Goal: Transaction & Acquisition: Purchase product/service

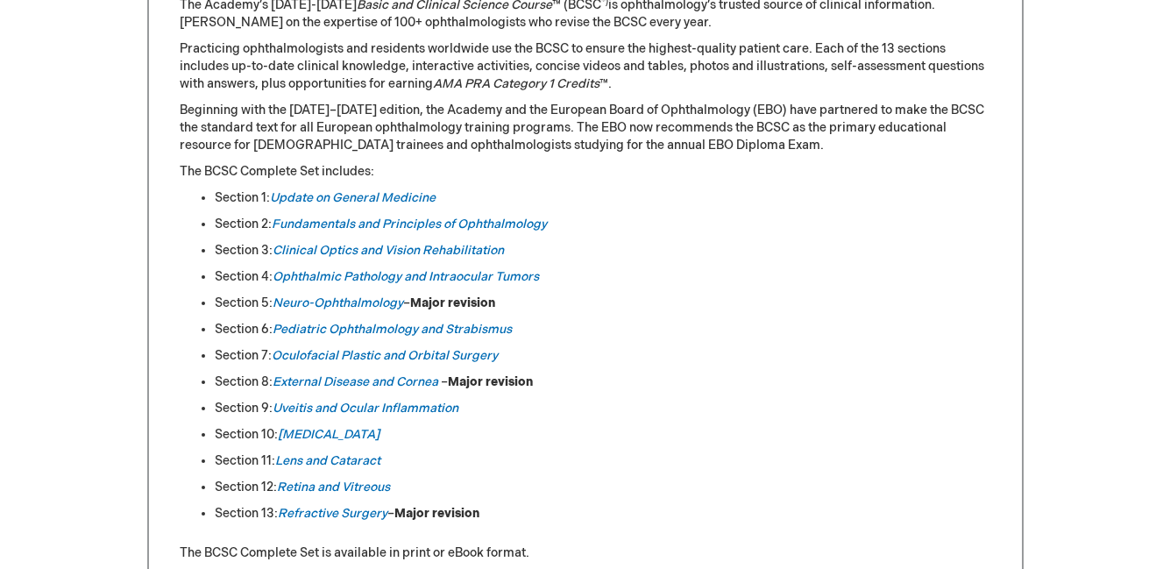
scroll to position [852, 0]
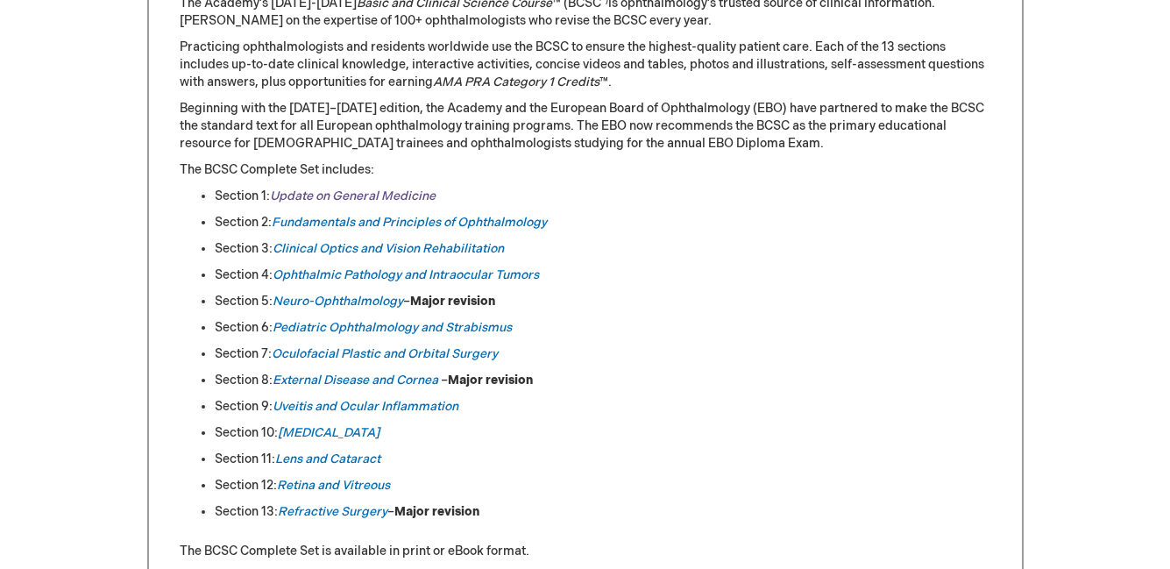
click at [326, 195] on link "Update on General Medicine" at bounding box center [353, 195] width 166 height 15
click at [350, 223] on link "Fundamentals and Principles of Ophthalmology" at bounding box center [409, 222] width 275 height 15
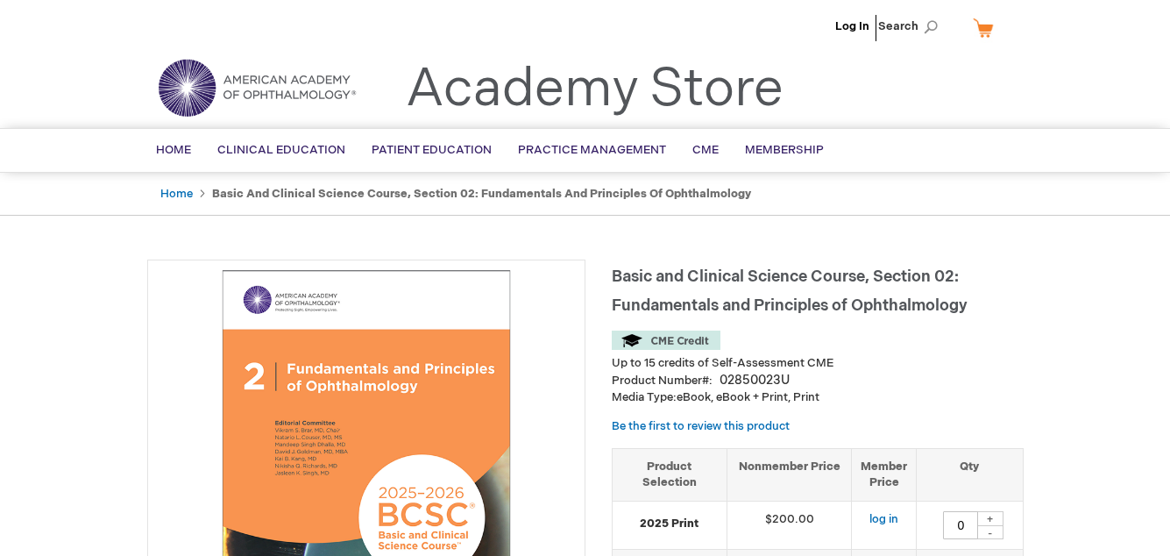
type input "0"
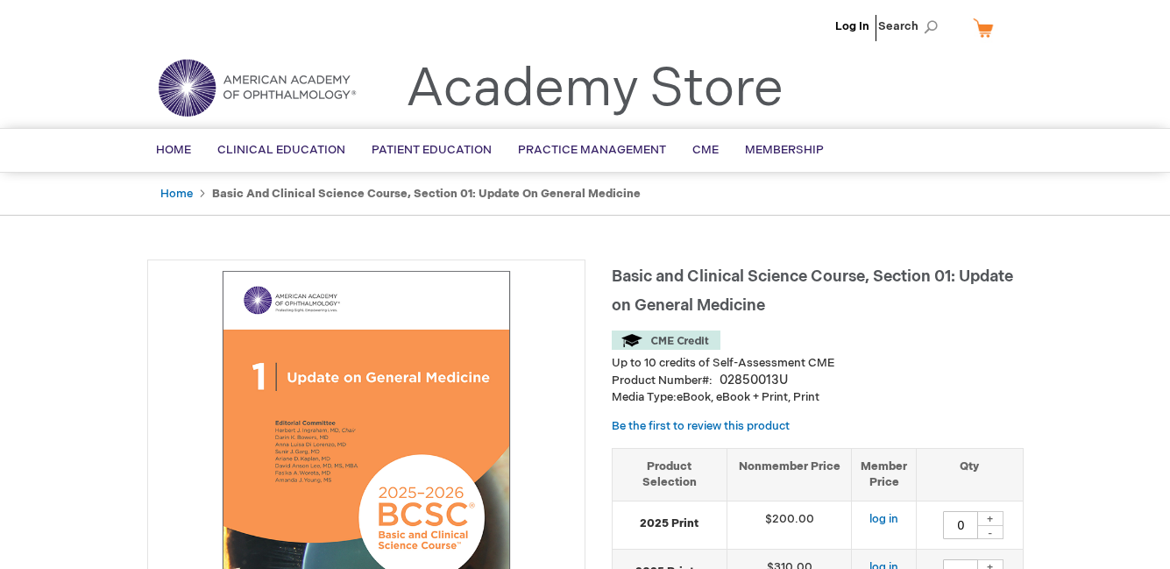
type input "0"
